Goal: Navigation & Orientation: Find specific page/section

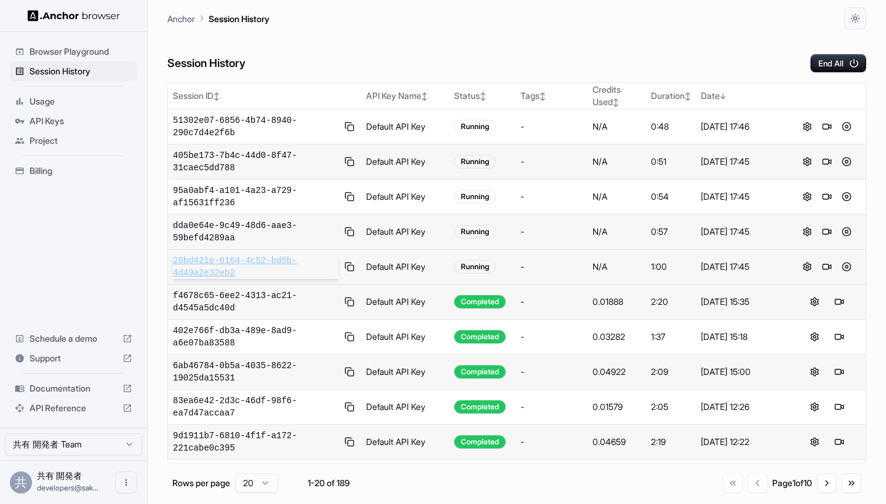
click at [255, 269] on span "28bd421e-6164-4c52-bd5b-4d49a2e32eb2" at bounding box center [255, 267] width 165 height 25
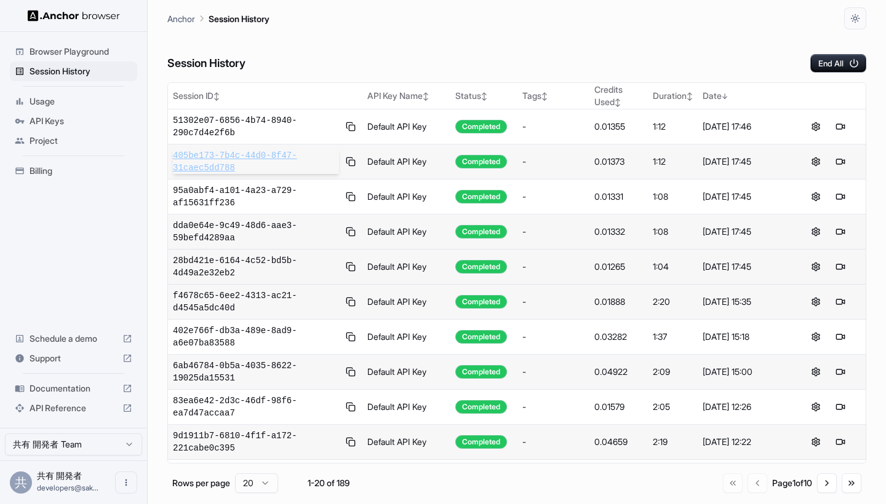
click at [265, 159] on span "405be173-7b4c-44d0-8f47-31caec5dd788" at bounding box center [256, 161] width 166 height 25
click at [70, 119] on span "API Keys" at bounding box center [81, 121] width 103 height 12
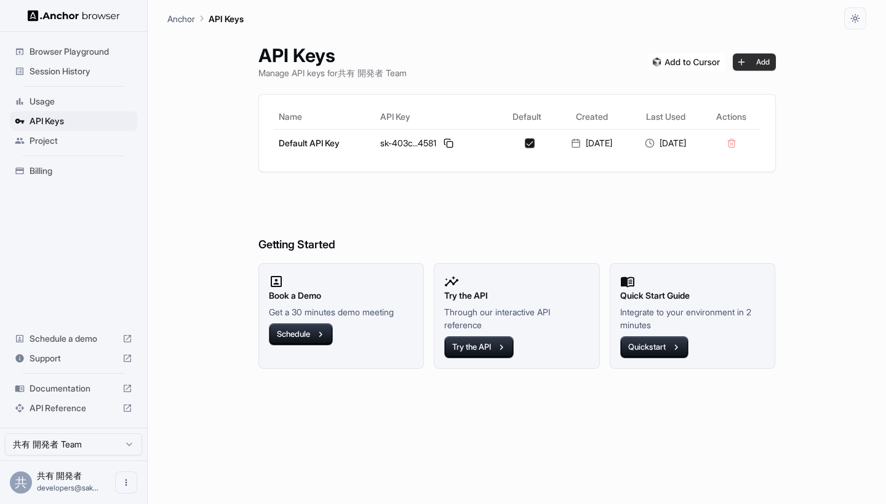
click at [767, 56] on button "Add" at bounding box center [754, 62] width 43 height 17
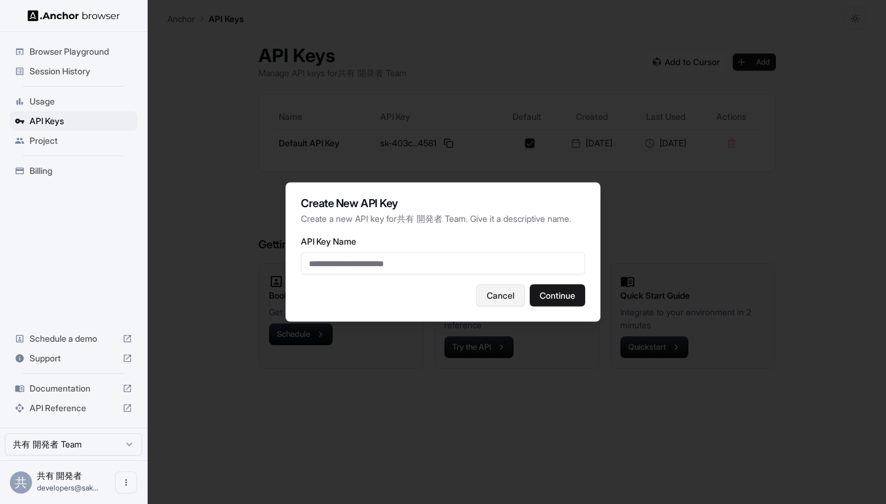
click at [505, 298] on button "Cancel" at bounding box center [500, 296] width 49 height 22
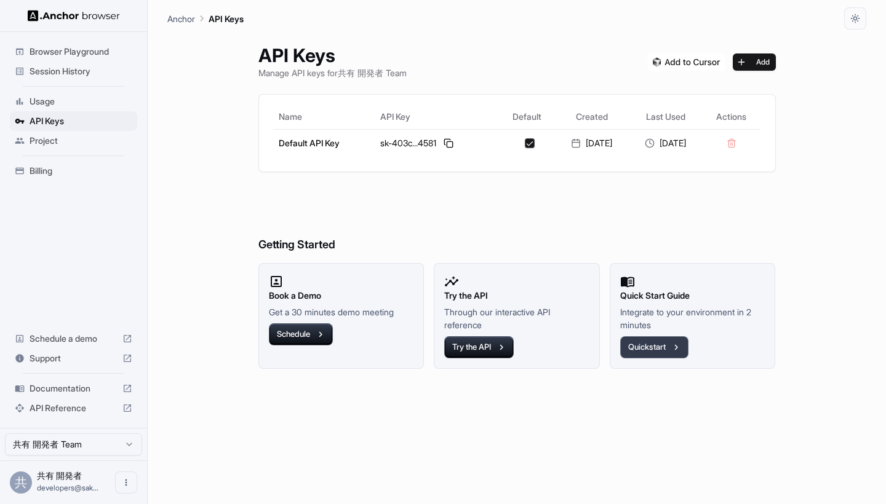
click at [653, 338] on button "Quickstart" at bounding box center [654, 348] width 68 height 22
click at [47, 174] on span "Billing" at bounding box center [81, 171] width 103 height 12
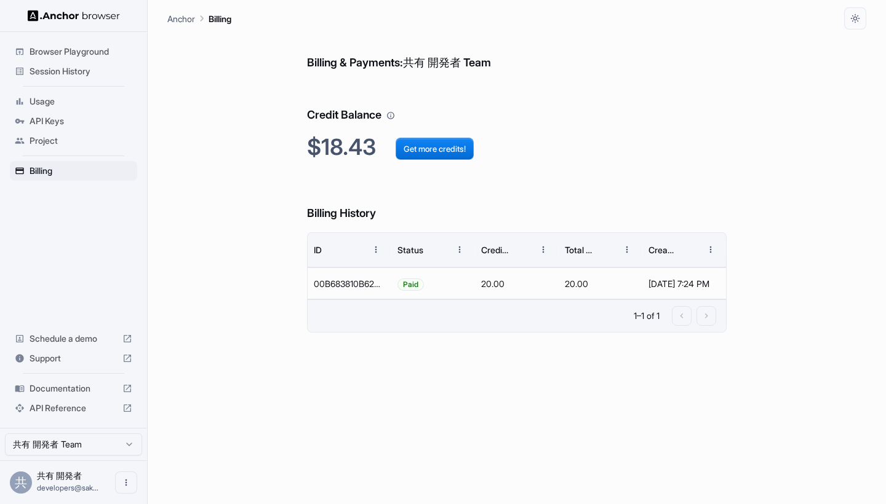
click at [56, 143] on span "Project" at bounding box center [81, 141] width 103 height 12
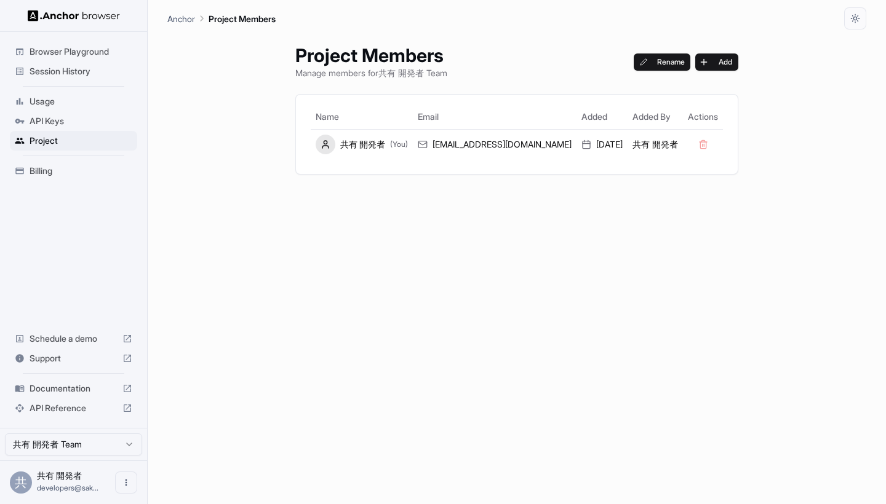
click at [67, 126] on span "API Keys" at bounding box center [81, 121] width 103 height 12
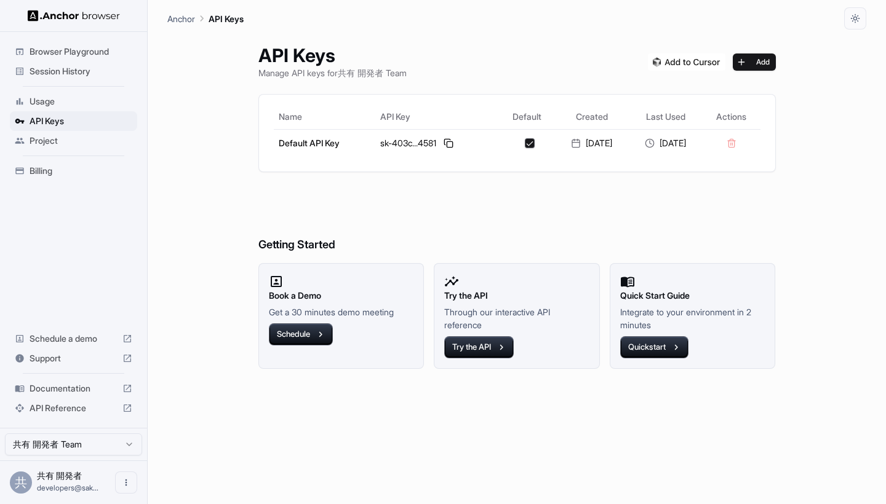
click at [63, 94] on div "Usage" at bounding box center [73, 102] width 127 height 20
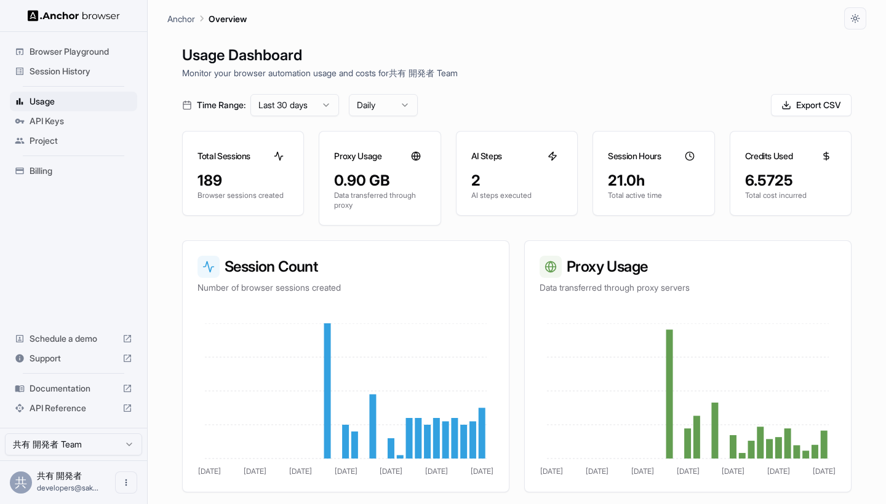
click at [73, 47] on span "Browser Playground" at bounding box center [81, 52] width 103 height 12
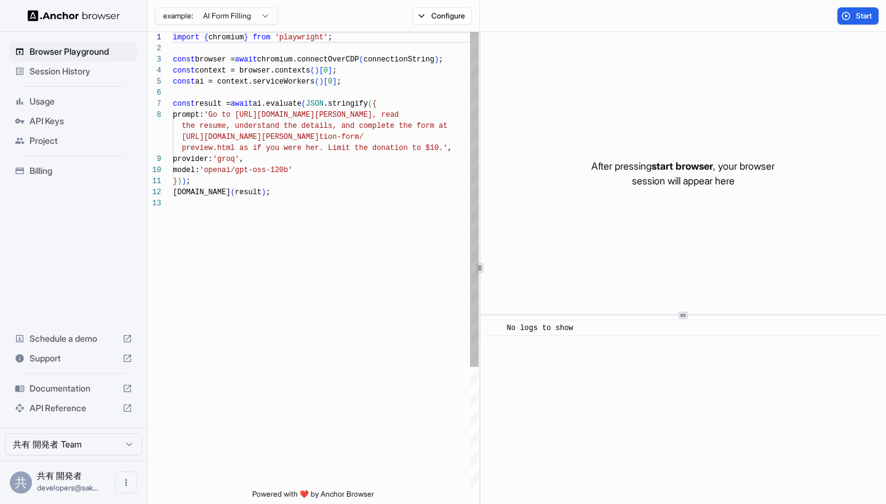
scroll to position [78, 0]
click at [73, 78] on div "Session History" at bounding box center [73, 72] width 127 height 20
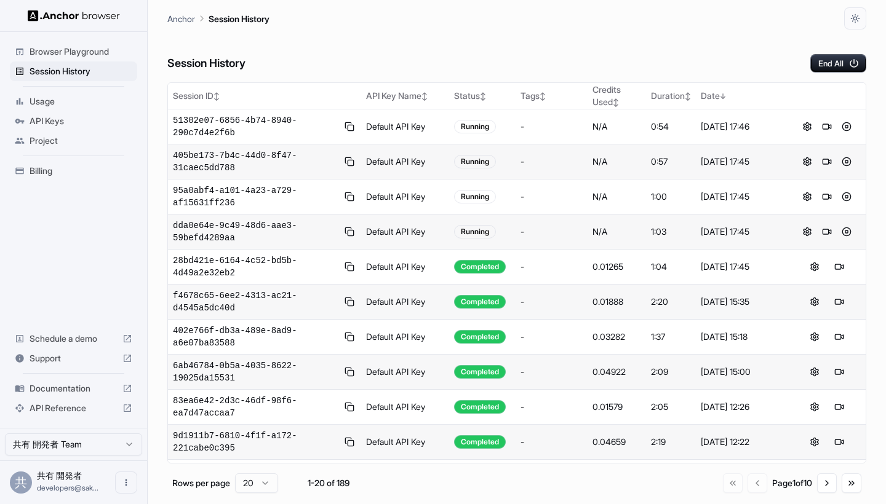
click at [46, 106] on span "Usage" at bounding box center [81, 101] width 103 height 12
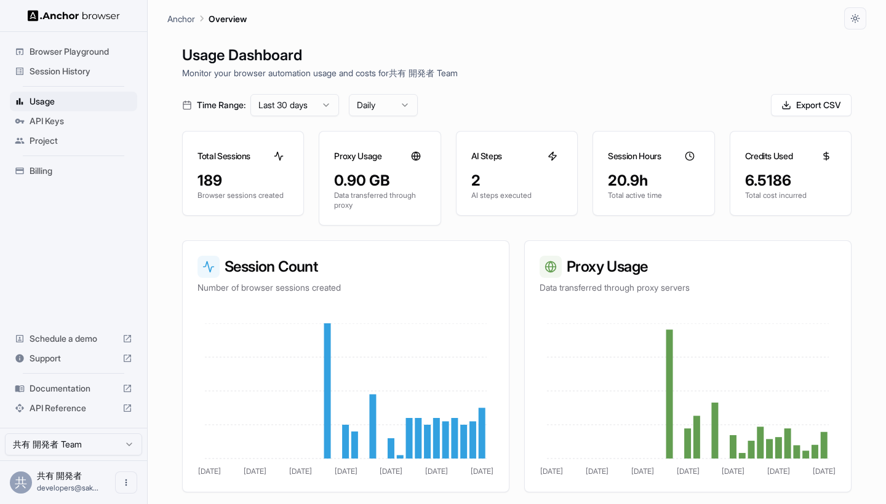
click at [63, 76] on span "Session History" at bounding box center [81, 71] width 103 height 12
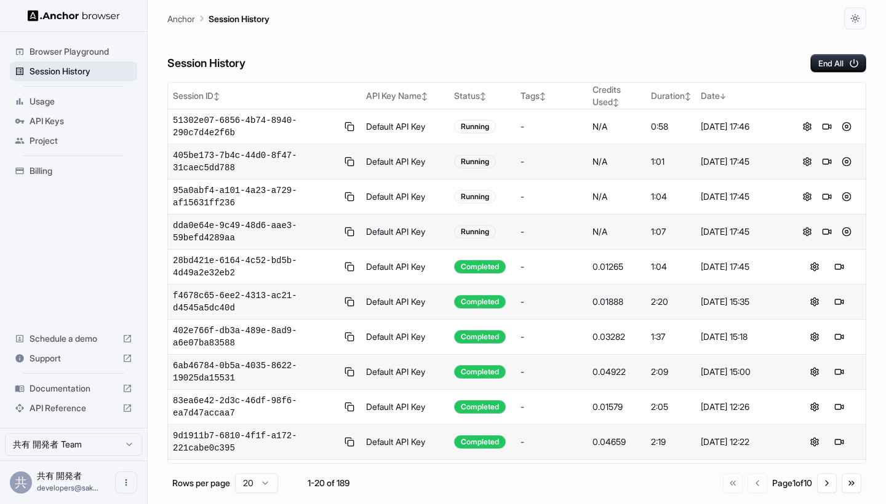
click at [68, 62] on div "Session History" at bounding box center [73, 72] width 127 height 20
click at [68, 55] on span "Browser Playground" at bounding box center [81, 52] width 103 height 12
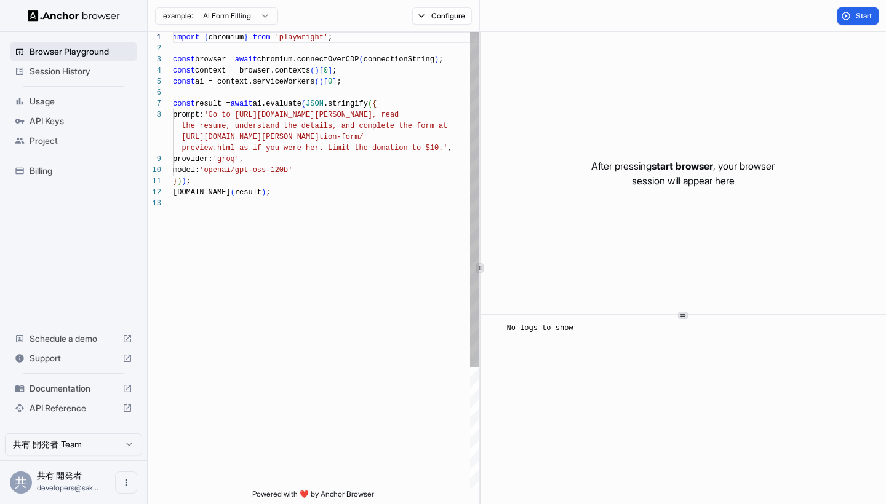
scroll to position [78, 0]
click at [66, 124] on span "API Keys" at bounding box center [81, 121] width 103 height 12
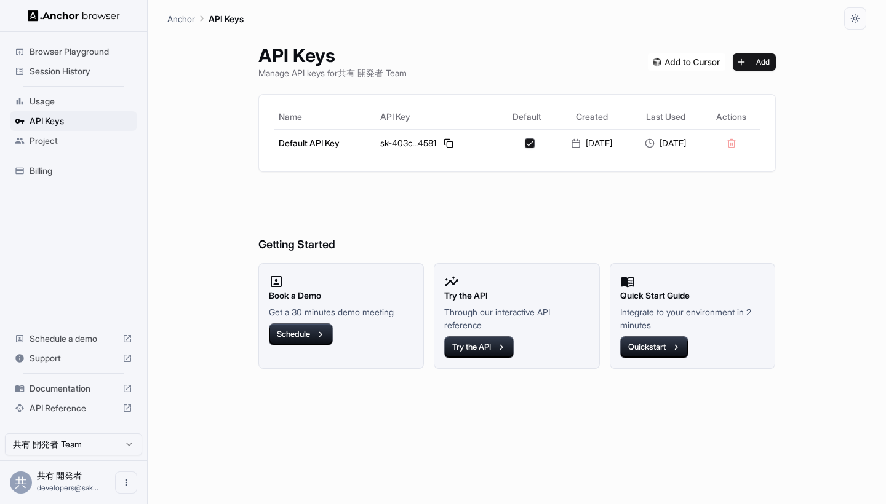
click at [66, 150] on div "Project" at bounding box center [73, 141] width 127 height 20
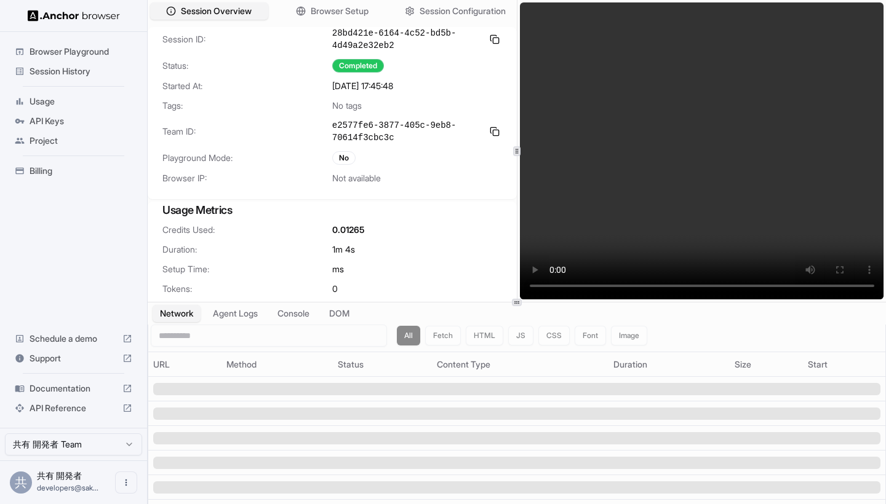
click at [541, 285] on video at bounding box center [702, 150] width 364 height 297
drag, startPoint x: 626, startPoint y: 278, endPoint x: 670, endPoint y: 282, distance: 43.8
click at [672, 281] on video at bounding box center [702, 150] width 364 height 297
click at [670, 282] on video at bounding box center [702, 150] width 364 height 297
click at [686, 285] on video at bounding box center [702, 150] width 364 height 297
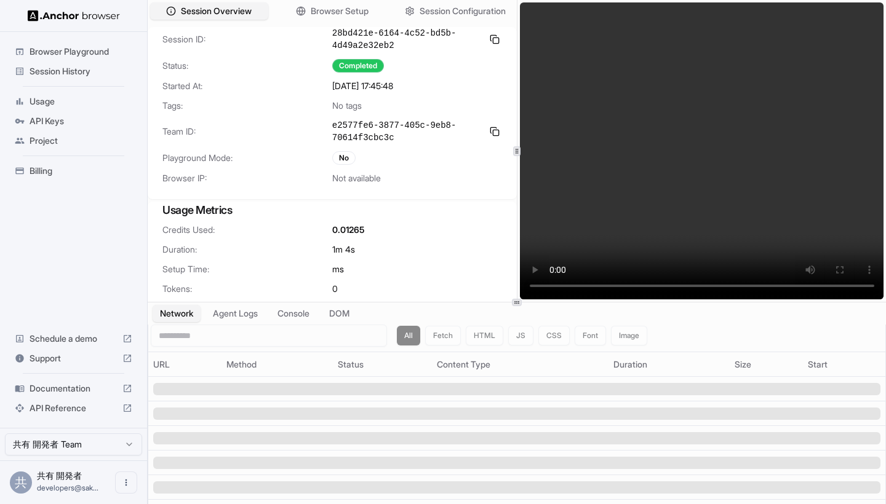
click at [715, 290] on video at bounding box center [702, 150] width 364 height 297
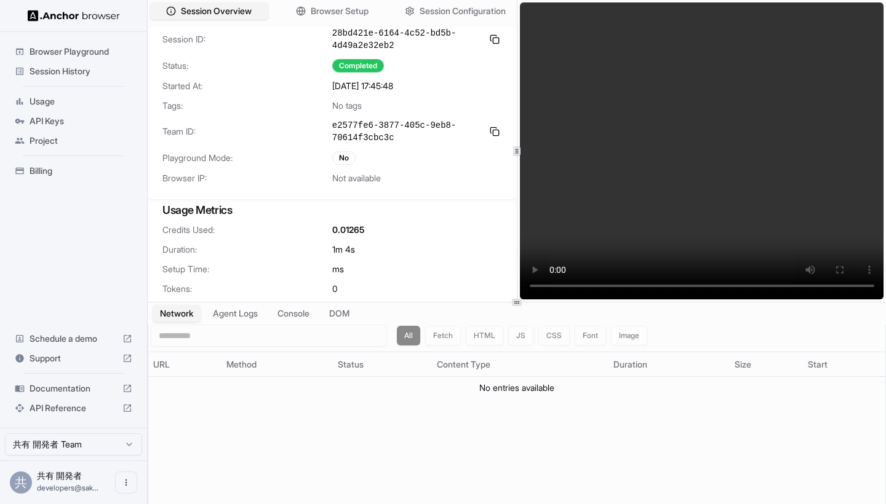
click at [738, 290] on video at bounding box center [702, 150] width 364 height 297
click at [754, 289] on video at bounding box center [702, 150] width 364 height 297
click at [764, 288] on video at bounding box center [702, 150] width 364 height 297
click at [776, 287] on video at bounding box center [702, 150] width 364 height 297
click at [711, 287] on video at bounding box center [702, 150] width 364 height 297
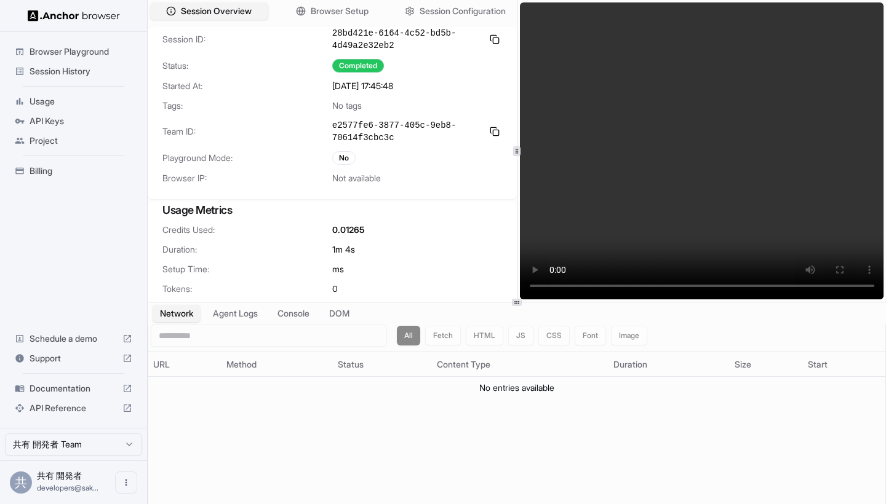
click at [738, 287] on video at bounding box center [702, 150] width 364 height 297
click at [758, 287] on video at bounding box center [702, 150] width 364 height 297
click at [768, 286] on video at bounding box center [702, 150] width 364 height 297
click at [781, 287] on video at bounding box center [702, 150] width 364 height 297
click at [695, 232] on video at bounding box center [702, 150] width 364 height 297
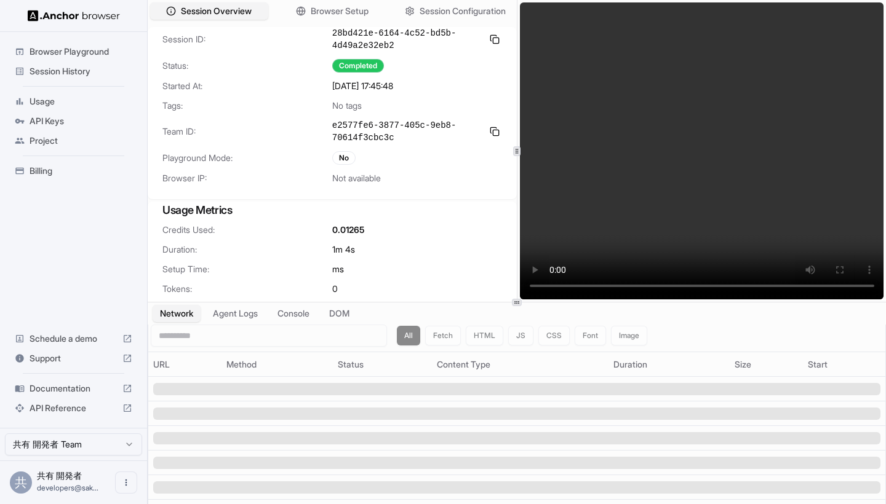
click at [50, 50] on span "Browser Playground" at bounding box center [81, 52] width 103 height 12
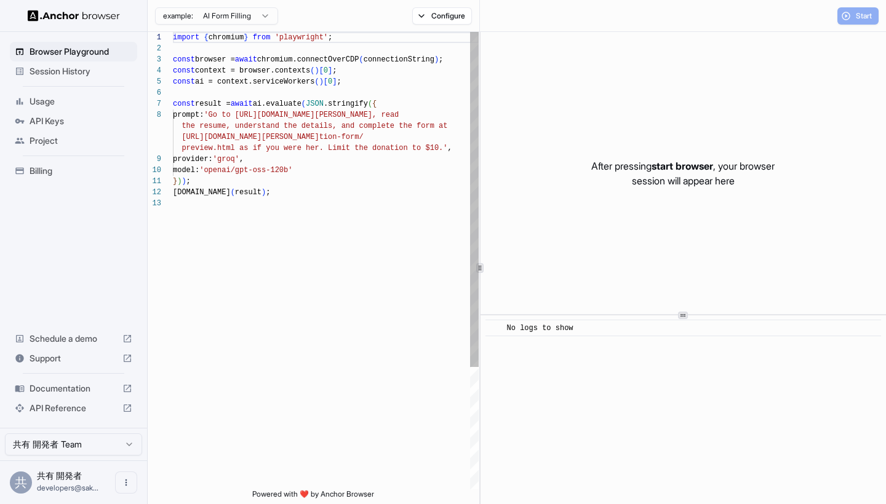
scroll to position [78, 0]
click at [55, 66] on span "Session History" at bounding box center [81, 71] width 103 height 12
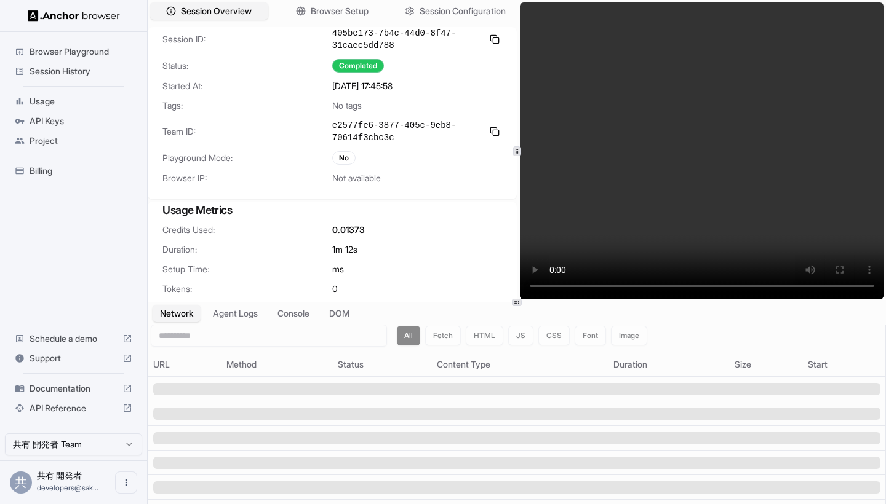
click at [648, 286] on video at bounding box center [702, 150] width 364 height 297
click at [704, 288] on video at bounding box center [702, 150] width 364 height 297
click at [736, 285] on video at bounding box center [702, 150] width 364 height 297
click at [768, 285] on video at bounding box center [702, 150] width 364 height 297
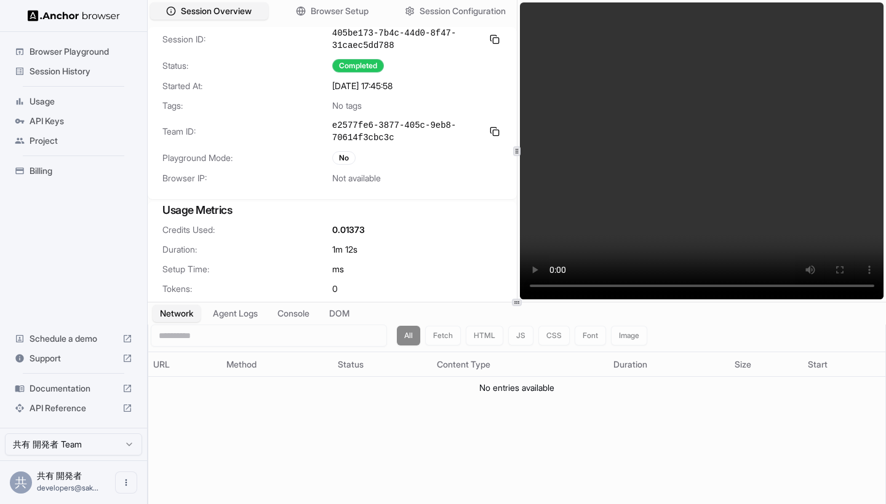
click at [711, 234] on video at bounding box center [702, 150] width 364 height 297
